Goal: Use online tool/utility: Utilize a website feature to perform a specific function

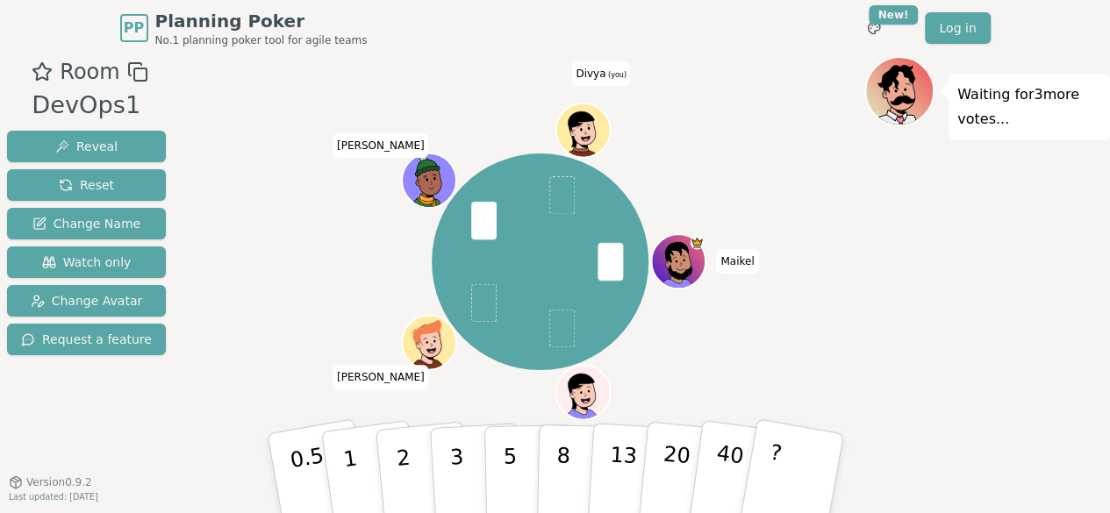
scroll to position [25, 0]
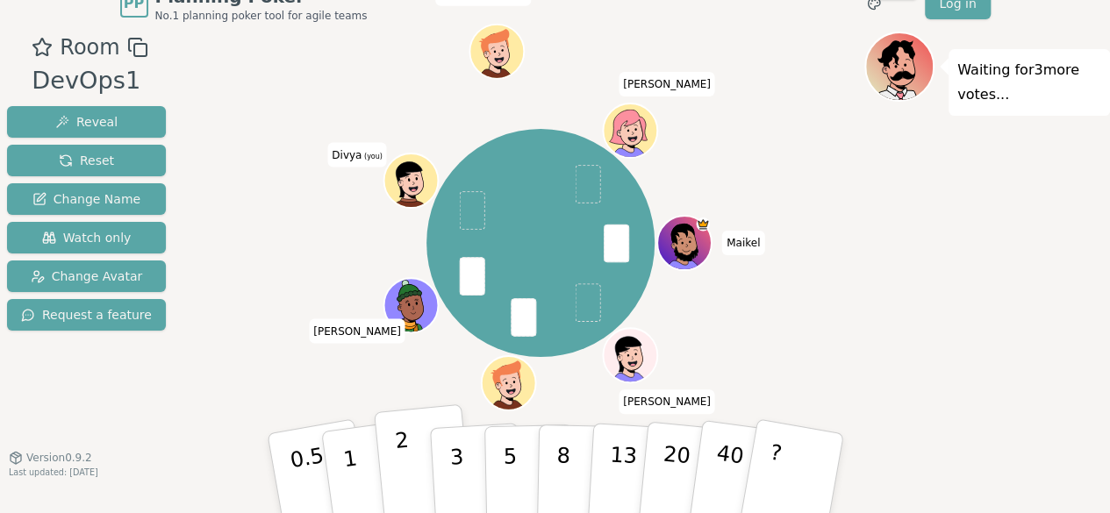
click at [390, 473] on button "2" at bounding box center [423, 475] width 100 height 140
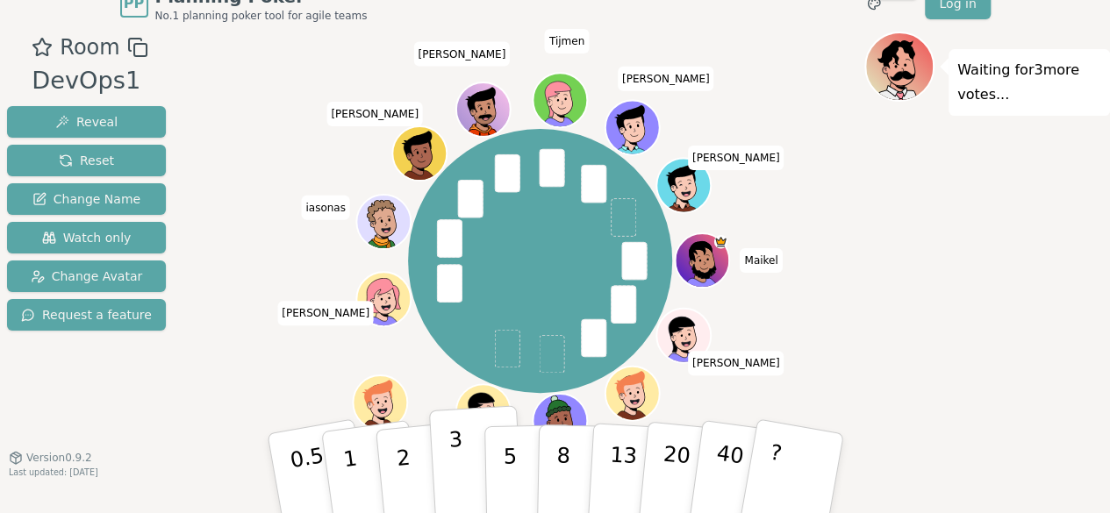
click at [443, 471] on button "3" at bounding box center [476, 473] width 96 height 137
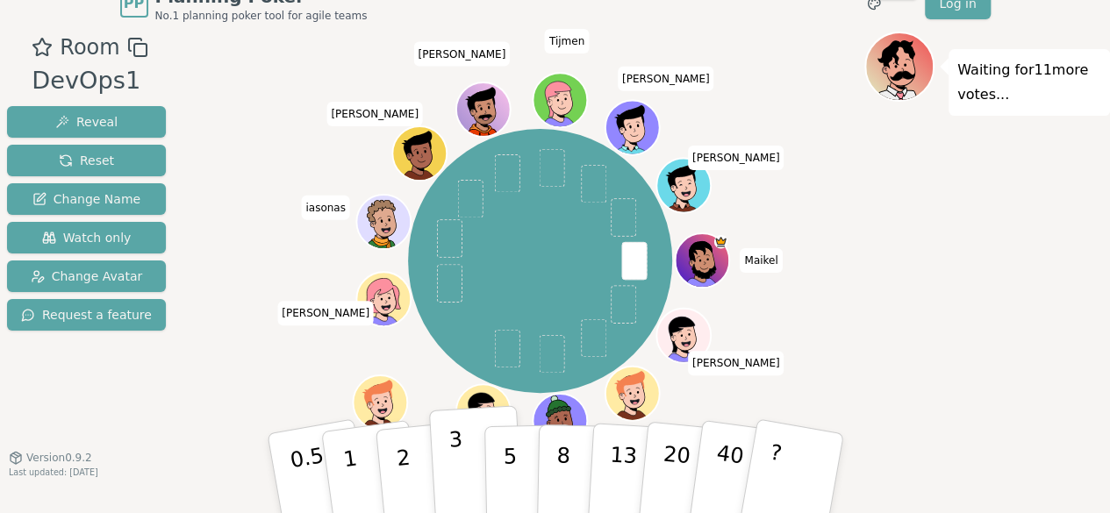
click at [438, 478] on button "3" at bounding box center [476, 473] width 96 height 137
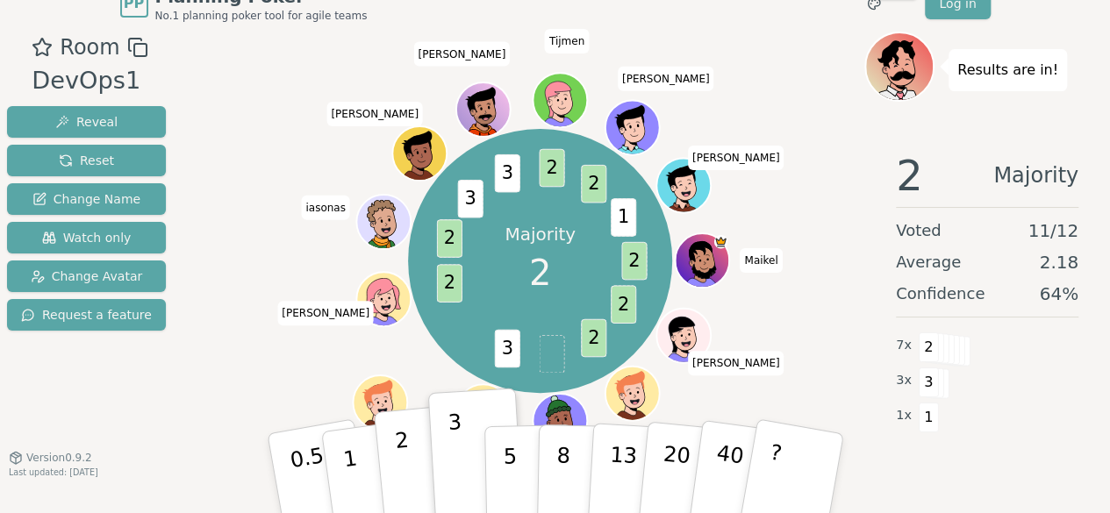
click at [403, 478] on p "2" at bounding box center [404, 476] width 23 height 96
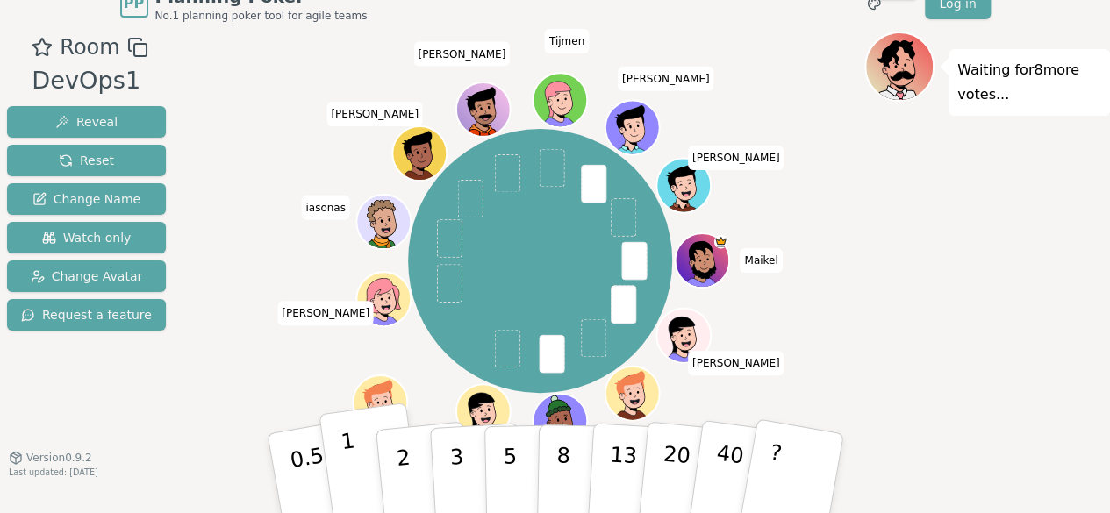
click at [342, 460] on button "1" at bounding box center [371, 474] width 104 height 142
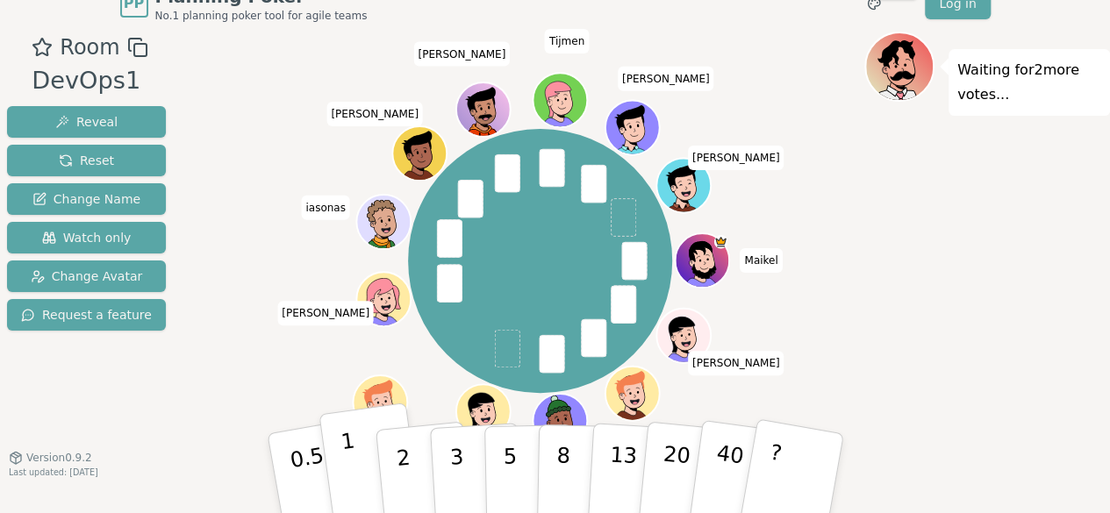
click at [348, 471] on p "1" at bounding box center [352, 476] width 26 height 96
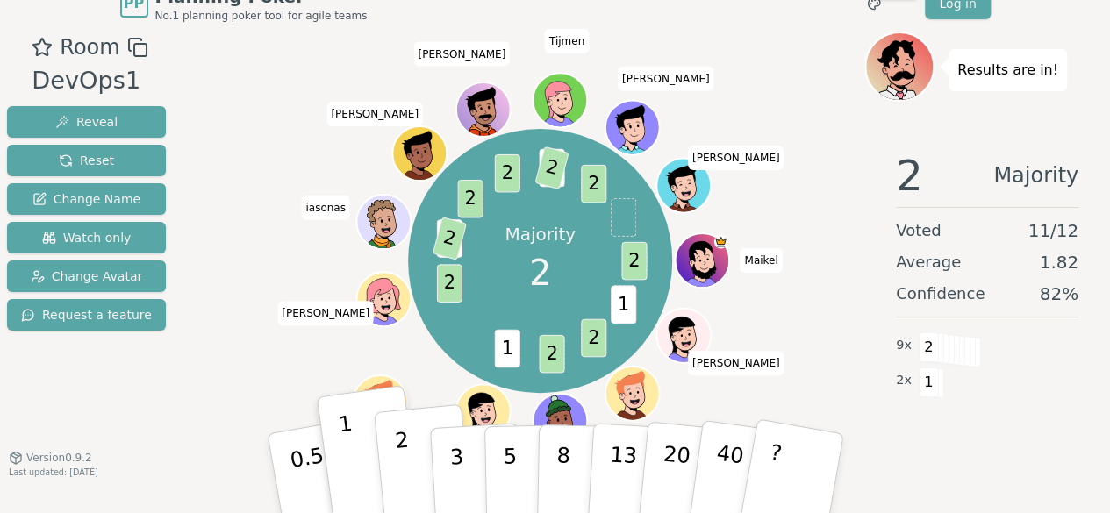
click at [407, 494] on p "2" at bounding box center [404, 476] width 23 height 96
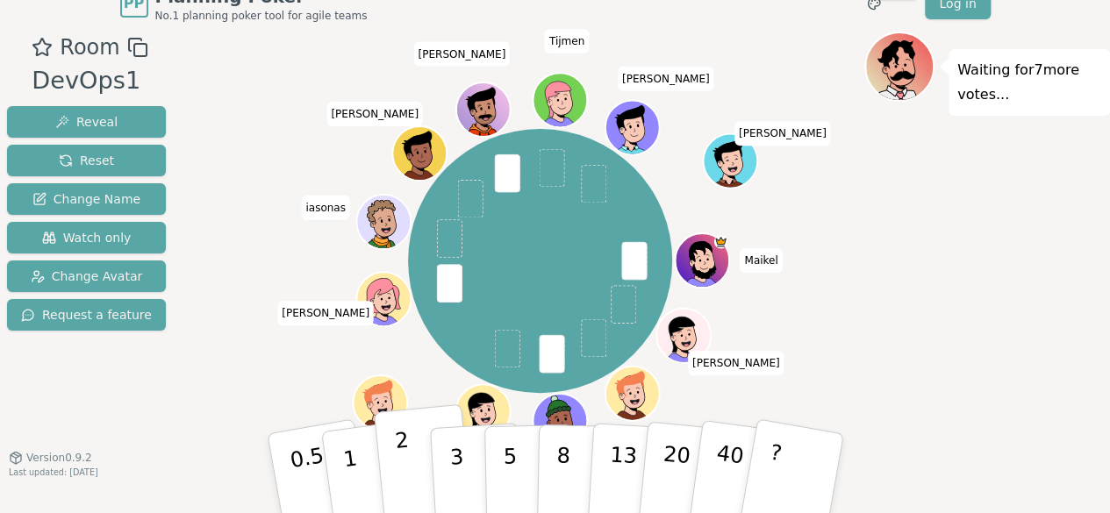
click at [420, 452] on button "2" at bounding box center [423, 475] width 100 height 140
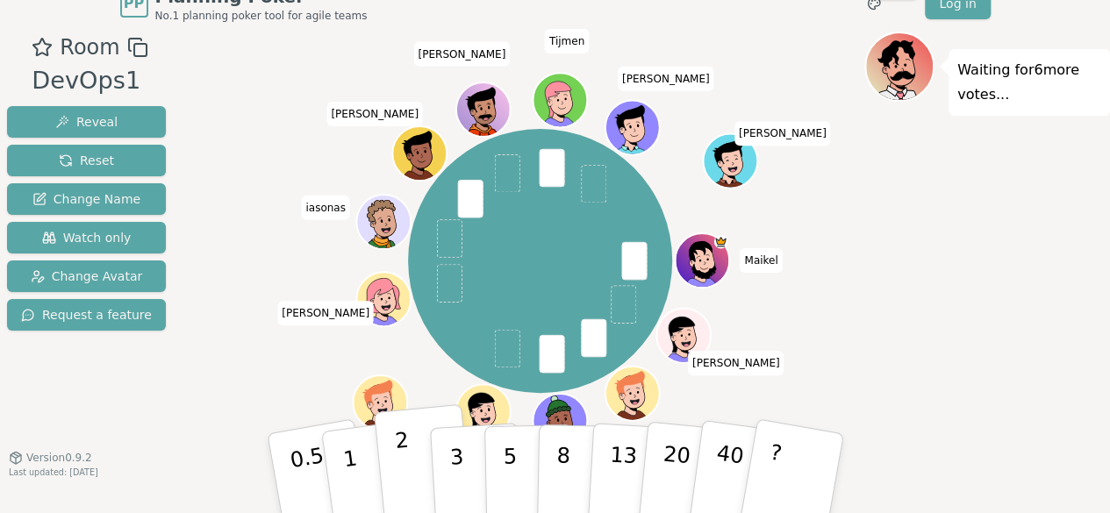
click at [414, 450] on button "2" at bounding box center [423, 475] width 100 height 140
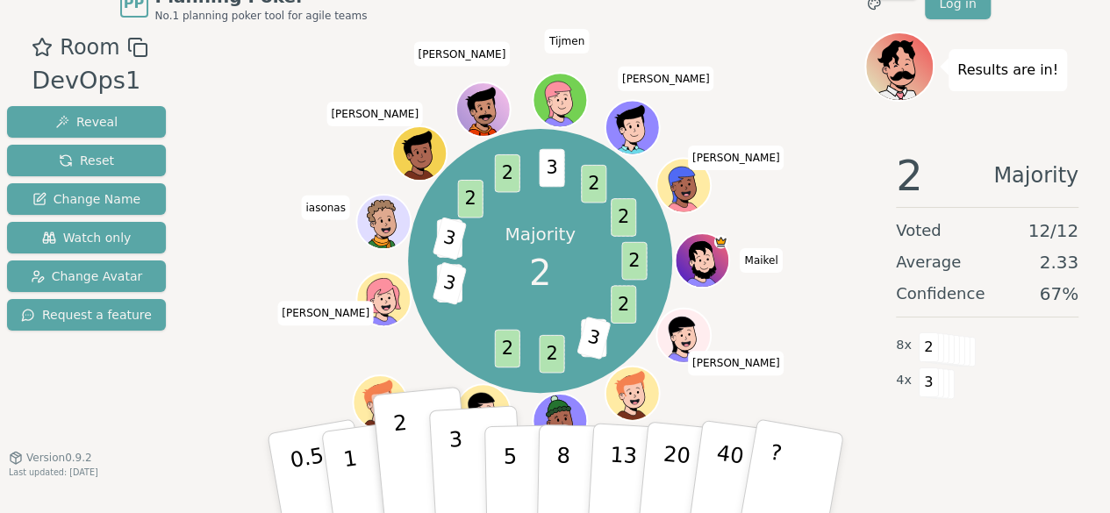
click at [434, 479] on button "3" at bounding box center [476, 473] width 96 height 137
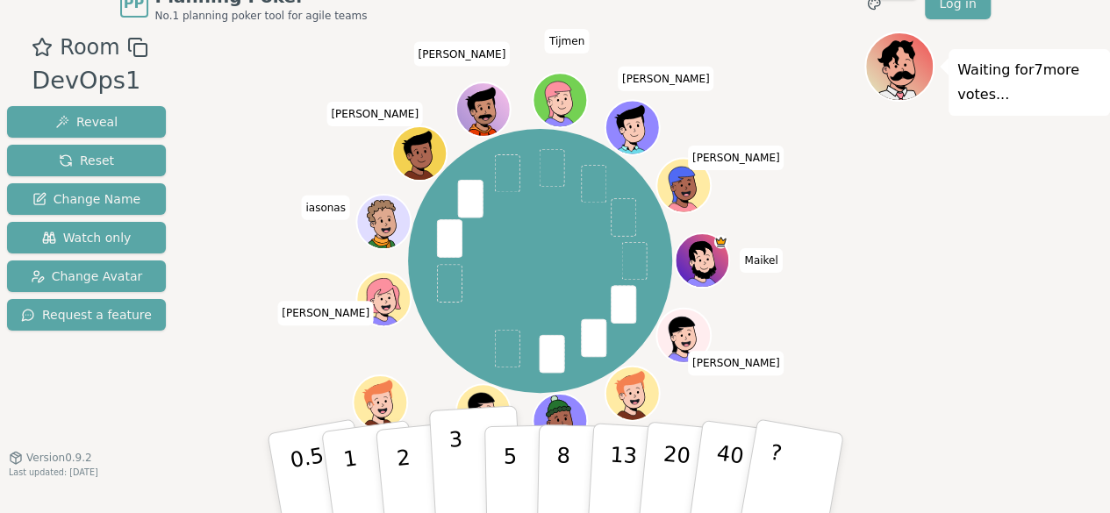
click at [453, 489] on p "3" at bounding box center [457, 475] width 19 height 96
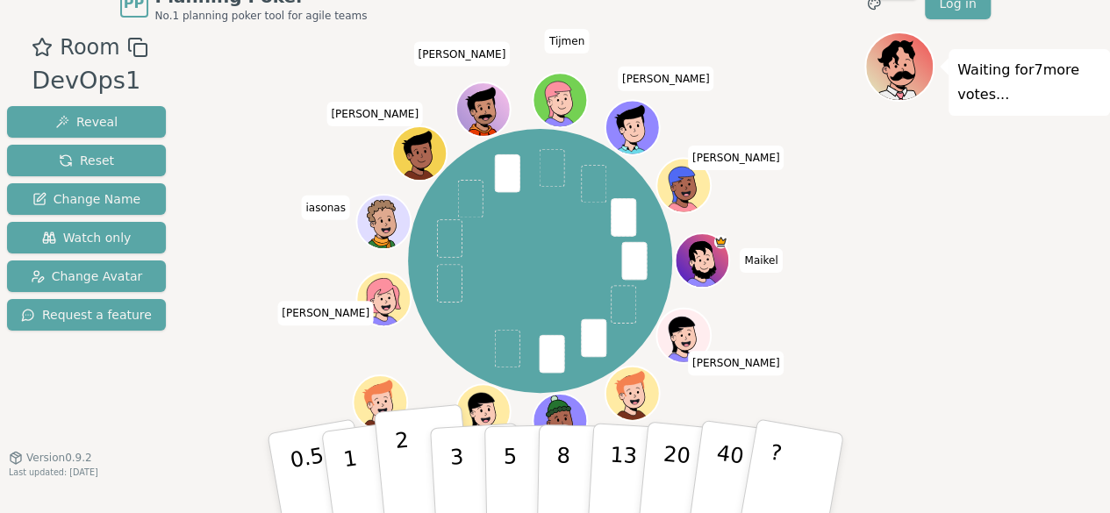
click at [391, 488] on button "2" at bounding box center [423, 475] width 100 height 140
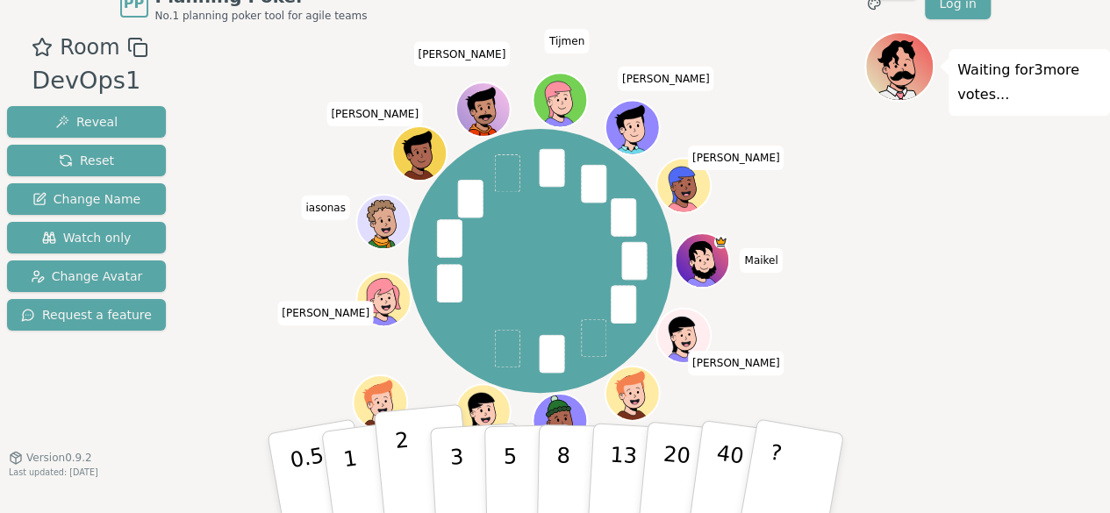
click at [426, 487] on button "2" at bounding box center [423, 475] width 100 height 140
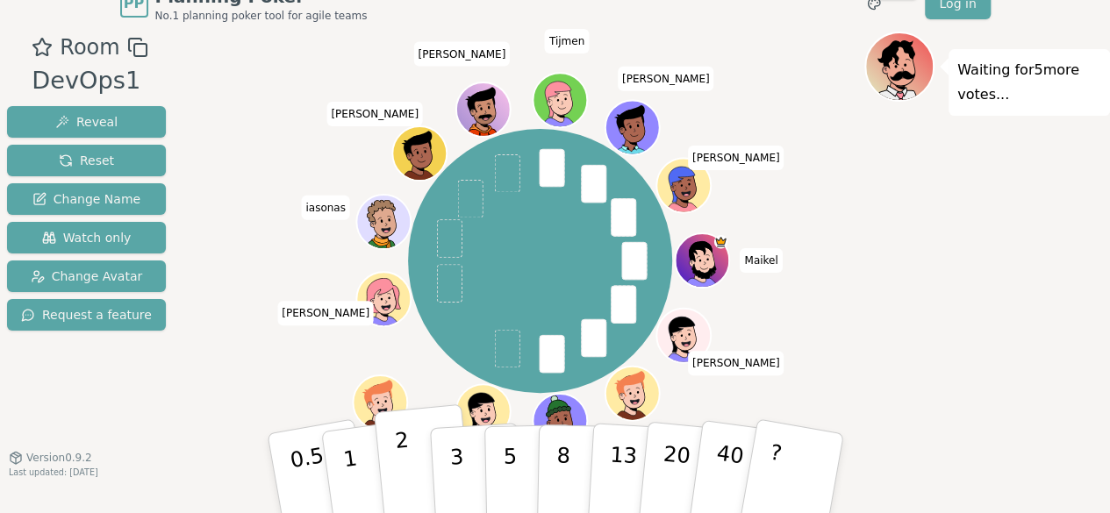
click at [418, 484] on button "2" at bounding box center [423, 475] width 100 height 140
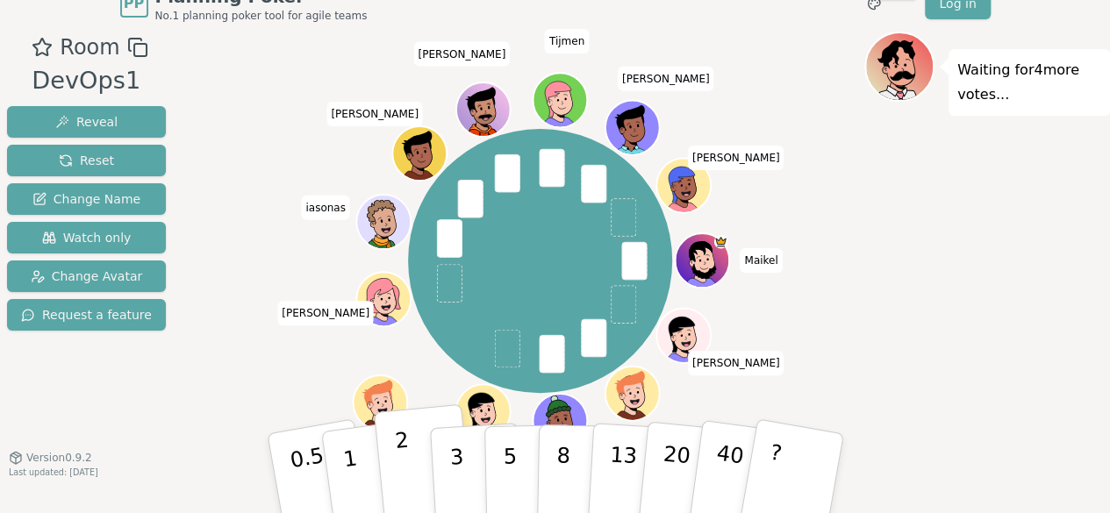
click at [410, 461] on button "2" at bounding box center [423, 475] width 100 height 140
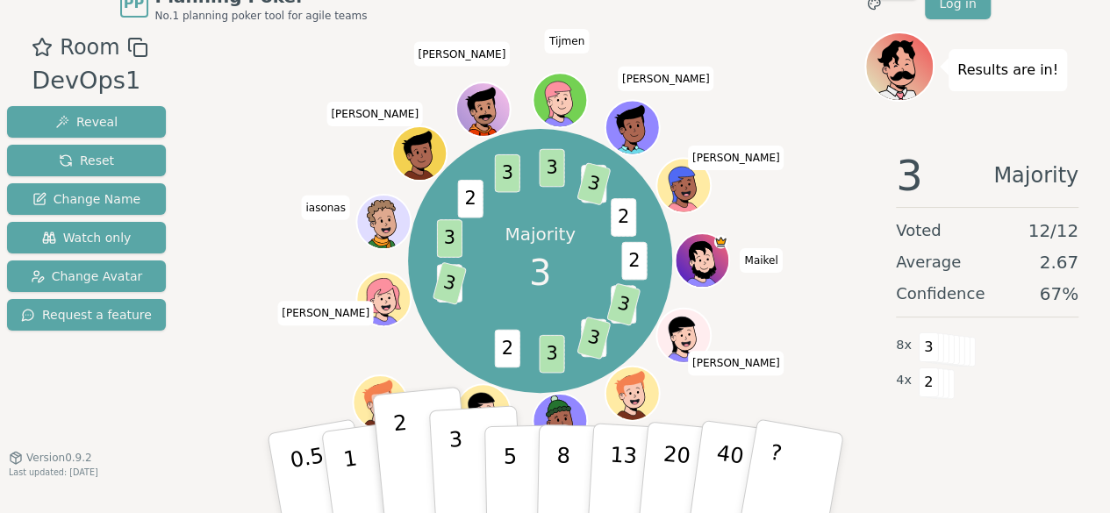
click at [478, 464] on button "3" at bounding box center [476, 473] width 96 height 137
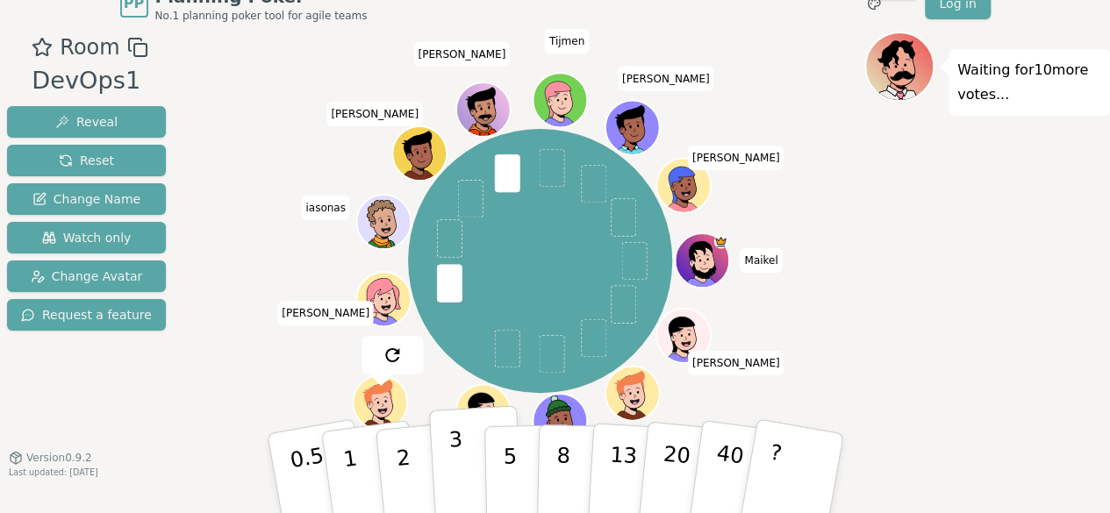
click at [441, 465] on button "3" at bounding box center [476, 473] width 96 height 137
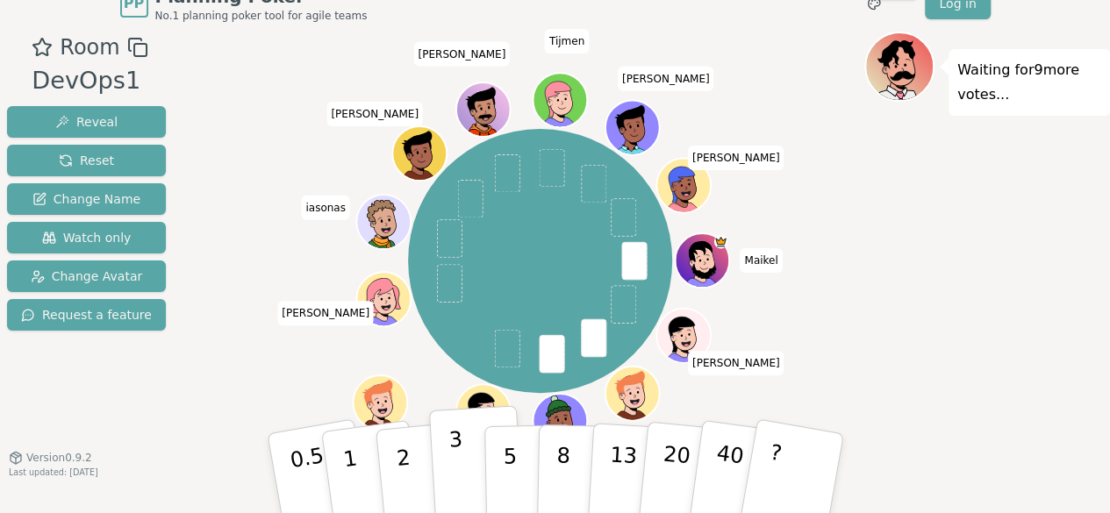
click at [465, 459] on button "3" at bounding box center [476, 473] width 96 height 137
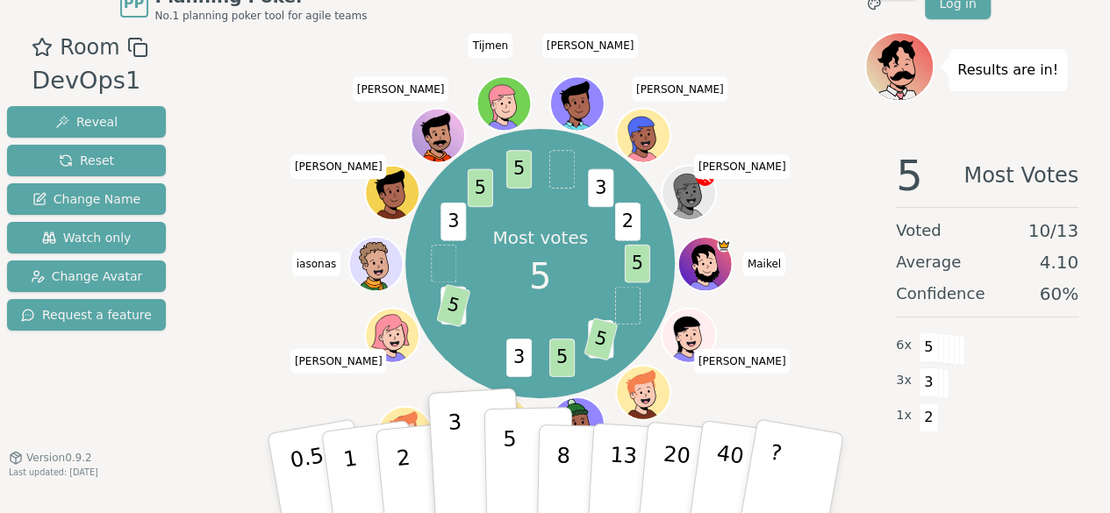
click at [511, 484] on p "5" at bounding box center [509, 473] width 15 height 95
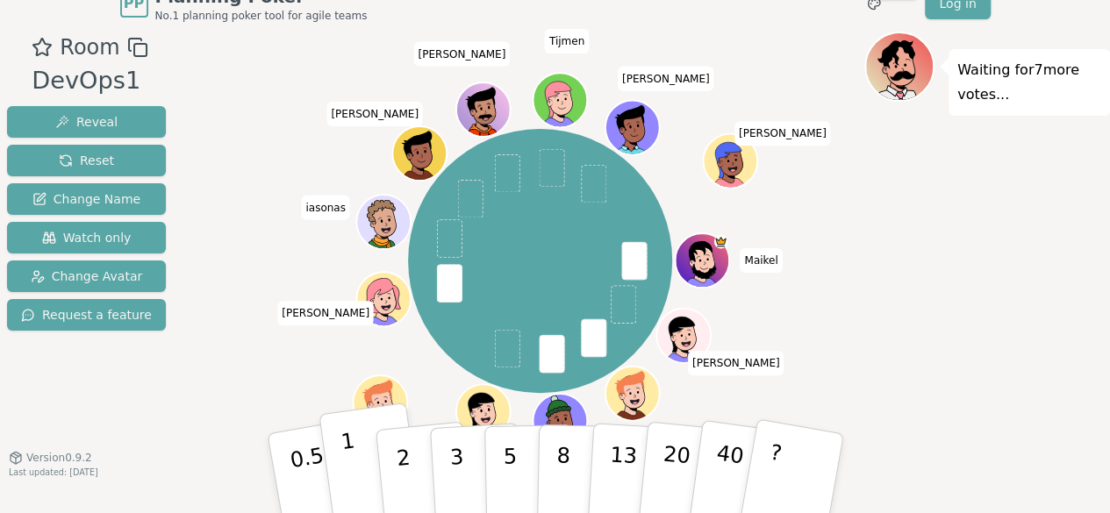
click at [370, 454] on button "1" at bounding box center [371, 474] width 104 height 142
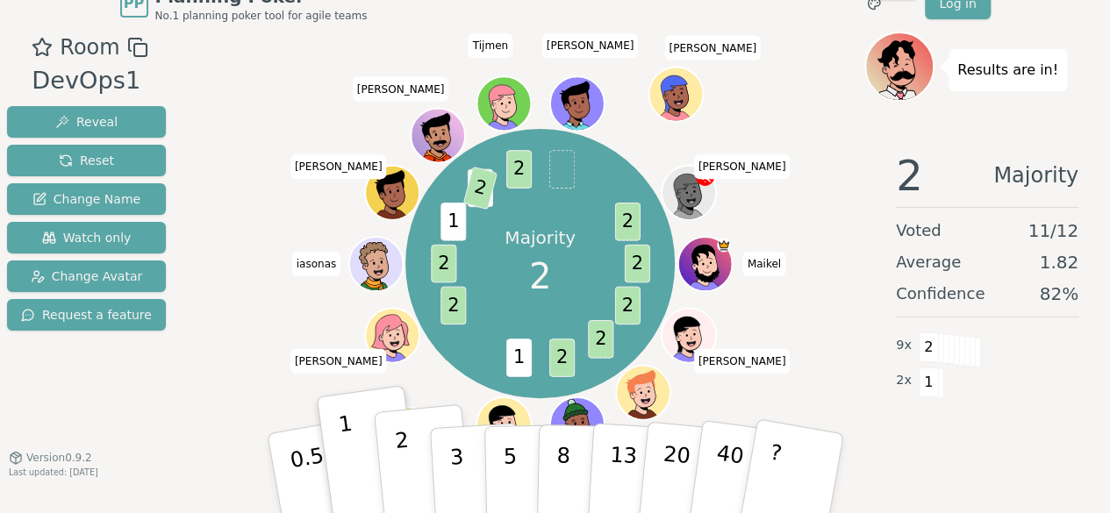
click at [391, 462] on button "2" at bounding box center [423, 475] width 100 height 140
